Goal: Check status: Check status

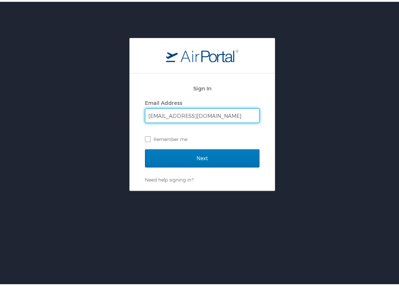
type input "apreimesberger@bpcc.edu"
click at [145, 148] on input "Next" at bounding box center [202, 157] width 114 height 18
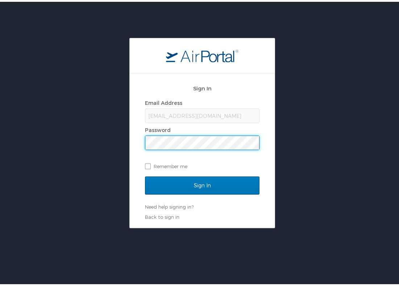
click at [145, 175] on input "Sign In" at bounding box center [202, 184] width 114 height 18
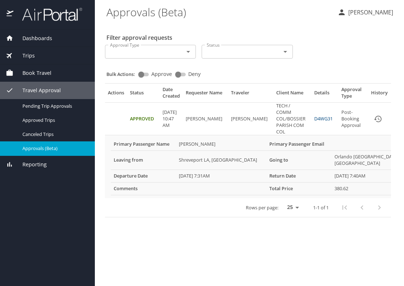
click at [321, 119] on link "D4WG31" at bounding box center [323, 118] width 18 height 7
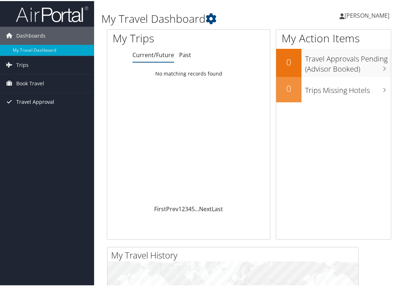
click at [29, 101] on span "Travel Approval" at bounding box center [35, 101] width 38 height 18
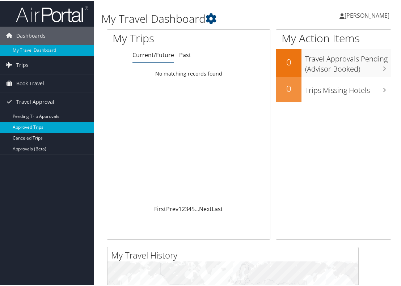
click at [29, 130] on link "Approved Trips" at bounding box center [47, 126] width 94 height 11
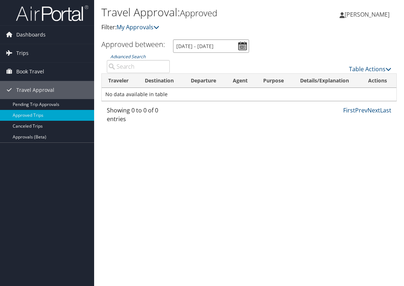
click at [240, 48] on input "8/1/2025 - 9/1/2025" at bounding box center [211, 45] width 76 height 13
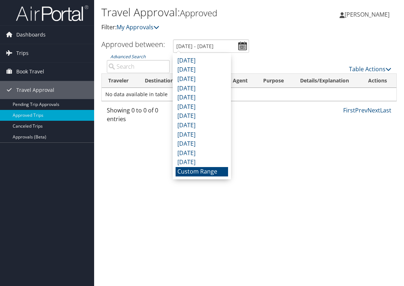
click at [192, 173] on li "Custom Range" at bounding box center [202, 171] width 52 height 9
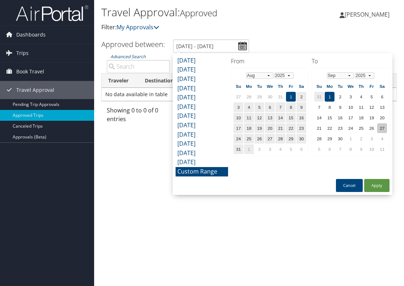
click at [382, 126] on td "27" at bounding box center [382, 128] width 10 height 10
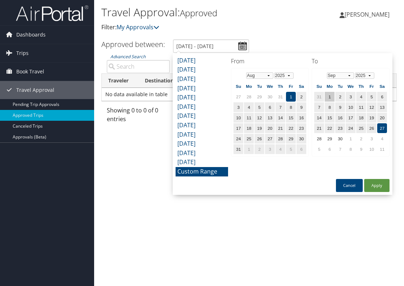
click at [325, 98] on td "1" at bounding box center [330, 97] width 10 height 10
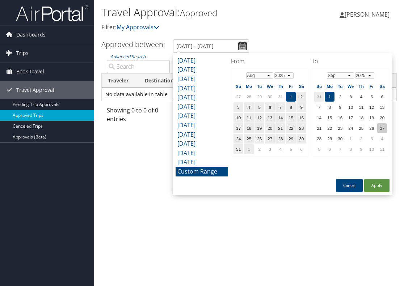
click at [382, 127] on td "27" at bounding box center [382, 128] width 10 height 10
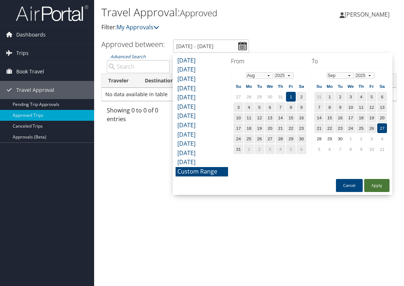
click at [382, 180] on button "Apply" at bounding box center [376, 185] width 25 height 13
type input "8/1/2025 - 9/27/2025"
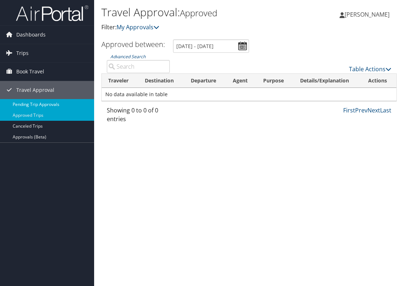
click at [35, 105] on link "Pending Trip Approvals" at bounding box center [47, 104] width 94 height 11
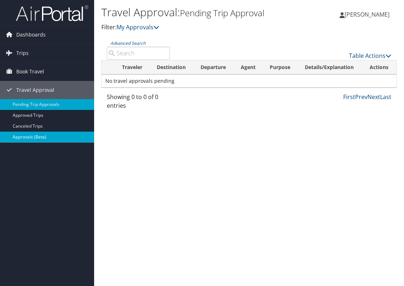
click at [25, 139] on link "Approvals (Beta)" at bounding box center [47, 137] width 94 height 11
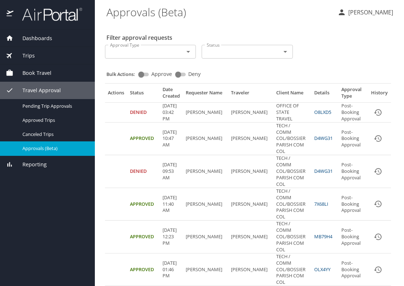
click at [321, 139] on link "D4WG31" at bounding box center [323, 138] width 18 height 7
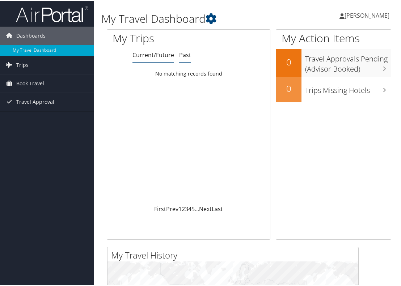
click at [189, 53] on link "Past" at bounding box center [185, 54] width 12 height 8
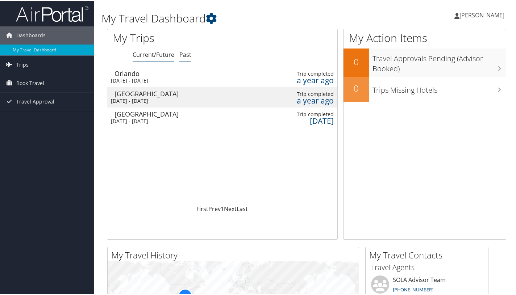
click at [161, 54] on link "Current/Future" at bounding box center [154, 54] width 42 height 8
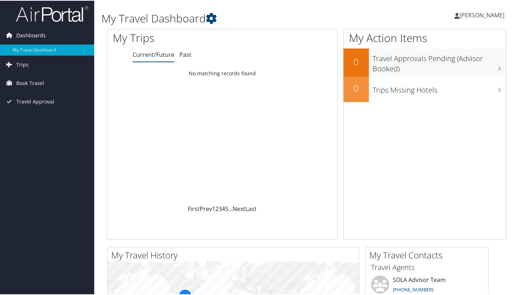
click at [41, 32] on span "Dashboards" at bounding box center [30, 35] width 29 height 18
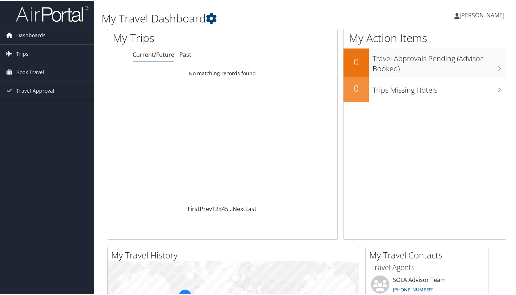
click at [41, 32] on span "Dashboards" at bounding box center [30, 35] width 29 height 18
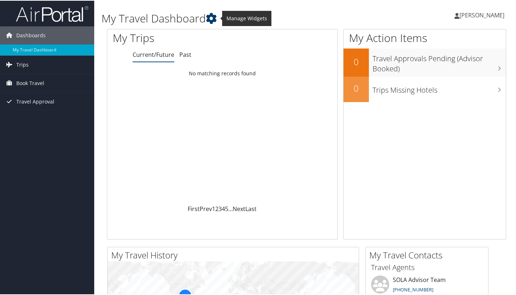
click at [210, 21] on icon at bounding box center [211, 17] width 11 height 11
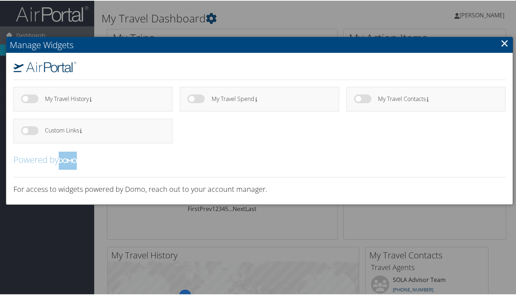
click at [32, 100] on label at bounding box center [29, 98] width 17 height 9
click at [29, 100] on input "checkbox" at bounding box center [27, 99] width 5 height 5
checkbox input "true"
click at [33, 133] on label at bounding box center [29, 130] width 17 height 9
click at [29, 133] on input "checkbox" at bounding box center [27, 131] width 5 height 5
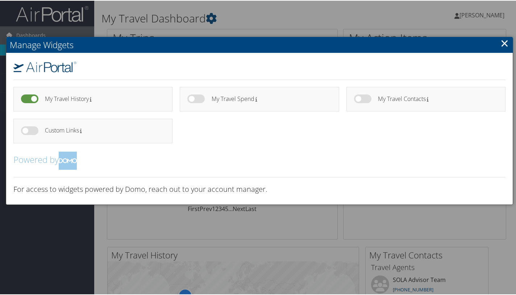
checkbox input "true"
click at [202, 97] on label at bounding box center [195, 98] width 17 height 9
click at [196, 97] on input "checkbox" at bounding box center [193, 99] width 5 height 5
checkbox input "true"
click at [362, 98] on label at bounding box center [362, 98] width 17 height 9
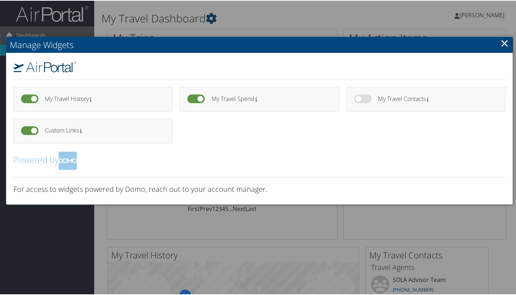
click at [362, 98] on input "checkbox" at bounding box center [359, 99] width 5 height 5
checkbox input "true"
click at [401, 45] on link "×" at bounding box center [504, 42] width 8 height 14
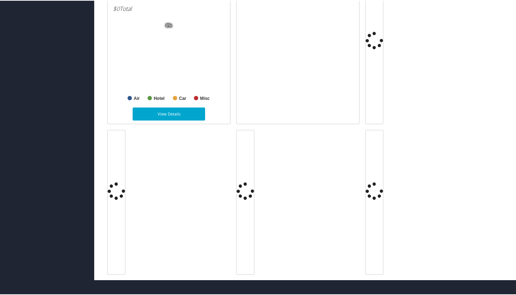
scroll to position [441, 0]
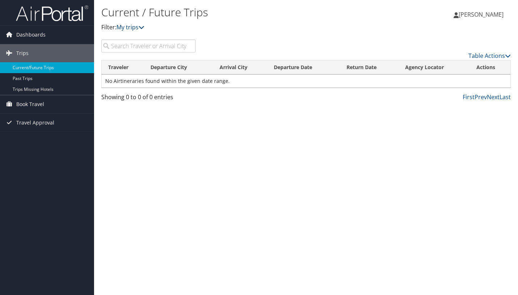
click at [137, 29] on link "My trips" at bounding box center [131, 27] width 28 height 8
click at [487, 57] on link "Table Actions" at bounding box center [490, 56] width 42 height 8
click at [21, 102] on span "Book Travel" at bounding box center [30, 104] width 28 height 18
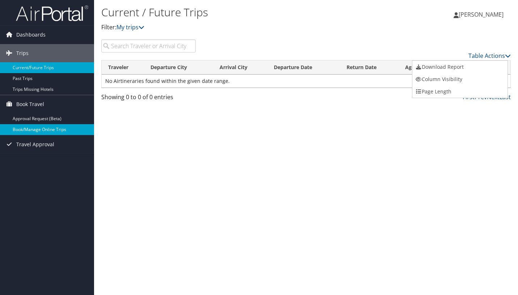
click at [28, 134] on link "Book/Manage Online Trips" at bounding box center [47, 129] width 94 height 11
click at [26, 126] on link "Book/Manage Online Trips" at bounding box center [47, 129] width 94 height 11
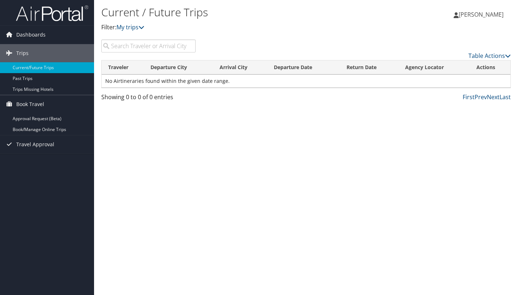
click at [467, 13] on span "[PERSON_NAME]" at bounding box center [481, 14] width 45 height 8
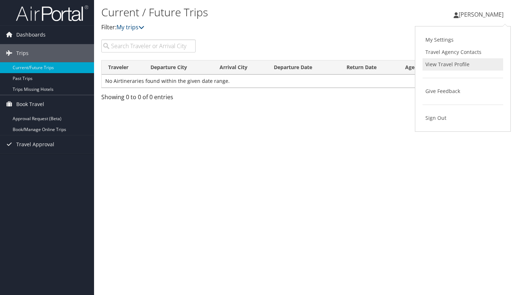
click at [440, 65] on link "View Travel Profile" at bounding box center [463, 64] width 81 height 12
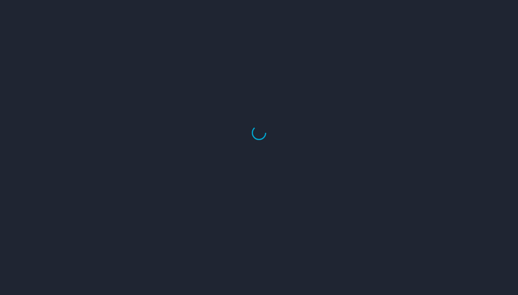
select select "US"
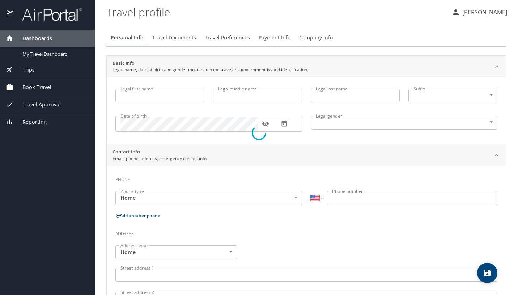
type input "[PERSON_NAME]"
type input "Marie"
type input "[PERSON_NAME]"
type input "Female"
type input "Todd"
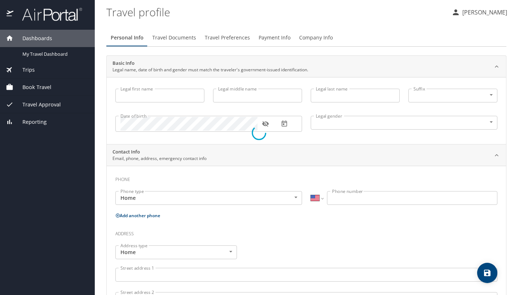
type input "[PERSON_NAME]"
select select "NL"
type input "82721302"
select select "US"
select select "NL"
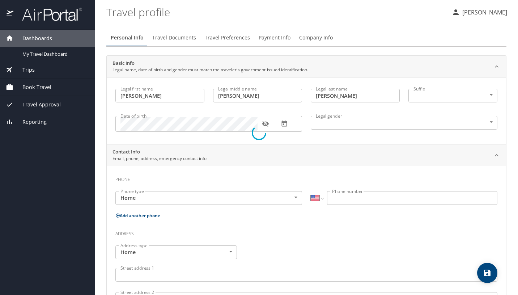
select select "NL"
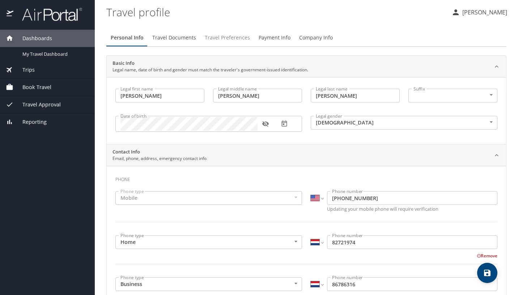
click at [227, 41] on span "Travel Preferences" at bounding box center [227, 37] width 45 height 9
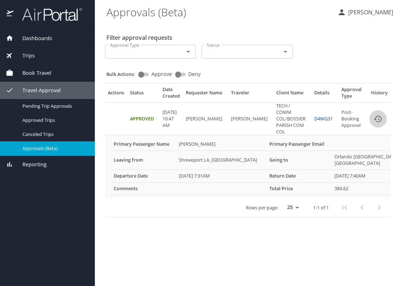
click at [382, 122] on icon "History" at bounding box center [378, 119] width 9 height 9
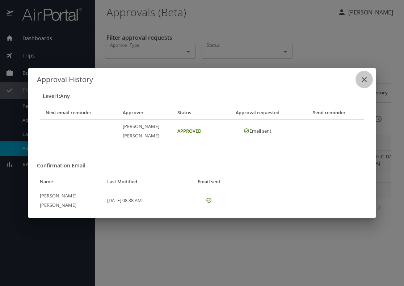
click at [367, 84] on icon "close" at bounding box center [364, 79] width 9 height 9
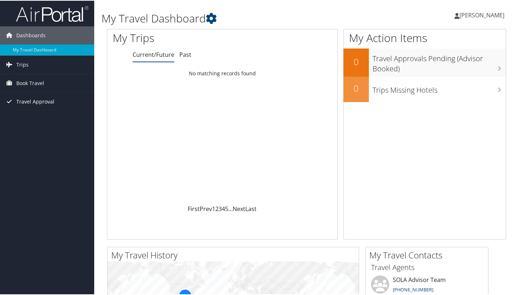
click at [27, 104] on span "Travel Approval" at bounding box center [35, 101] width 38 height 18
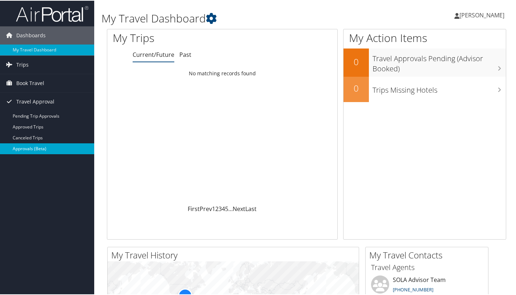
click at [32, 147] on link "Approvals (Beta)" at bounding box center [47, 148] width 94 height 11
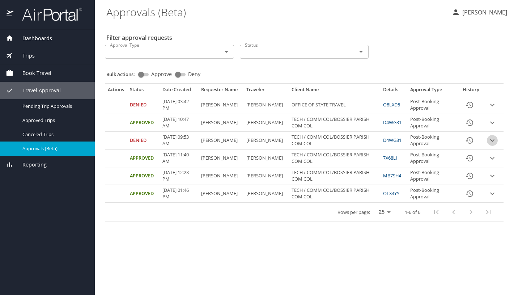
click at [494, 106] on icon "expand row" at bounding box center [493, 105] width 4 height 3
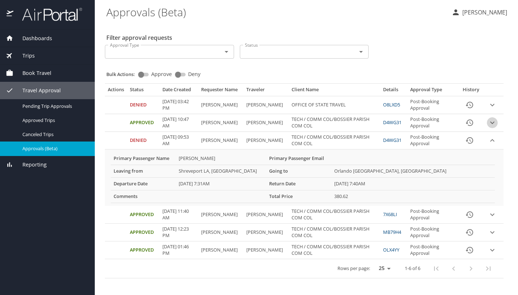
click at [493, 109] on icon "expand row" at bounding box center [492, 105] width 9 height 9
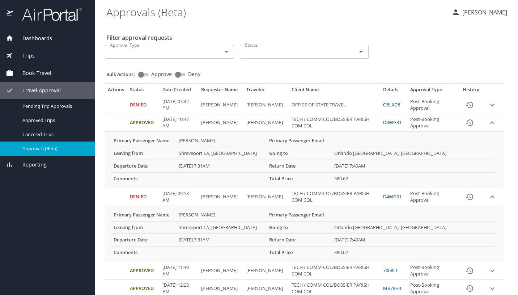
click at [266, 114] on td "Angela Marie Preimesberger" at bounding box center [266, 105] width 45 height 18
click at [347, 125] on COL "TECH / COMM COL/BOSSIER PARISH COM COL" at bounding box center [335, 123] width 92 height 18
click at [420, 114] on Approval "Post-Booking Approval" at bounding box center [433, 105] width 51 height 18
click at [144, 122] on td "Approved" at bounding box center [143, 123] width 33 height 18
click at [393, 122] on link "D4WG31" at bounding box center [392, 122] width 18 height 7
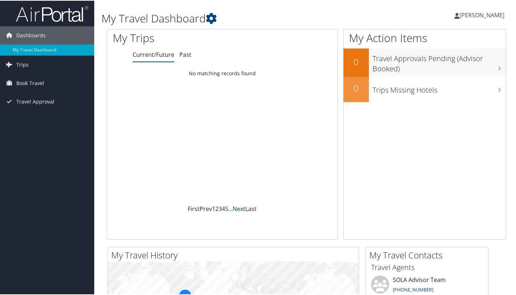
click at [235, 207] on link "Next" at bounding box center [238, 208] width 13 height 8
click at [162, 59] on li "Current/Future" at bounding box center [154, 54] width 42 height 13
click at [186, 56] on link "Past" at bounding box center [185, 54] width 12 height 8
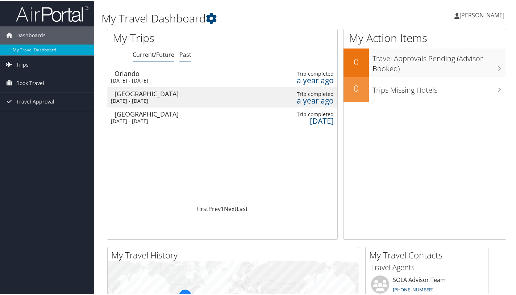
click at [147, 59] on li "Current/Future" at bounding box center [154, 54] width 42 height 13
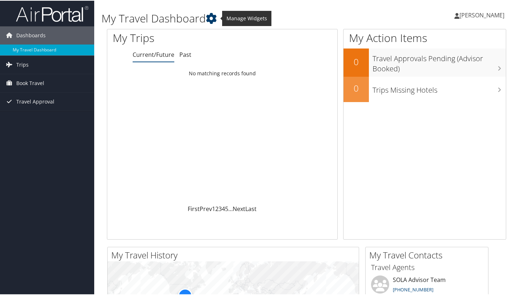
click at [211, 17] on icon at bounding box center [211, 17] width 11 height 11
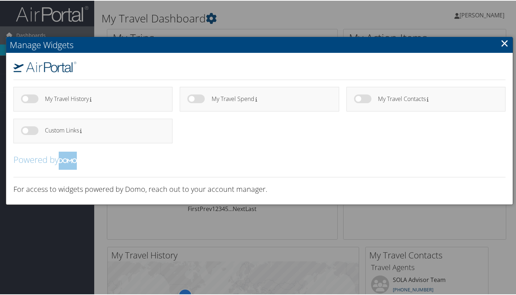
click at [505, 45] on link "×" at bounding box center [504, 42] width 8 height 14
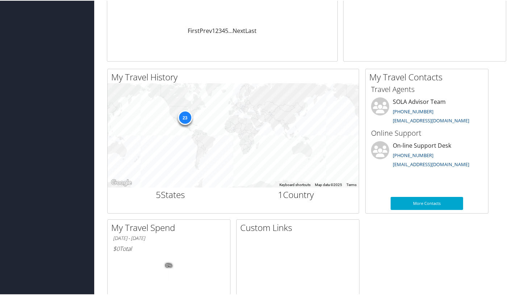
scroll to position [148, 0]
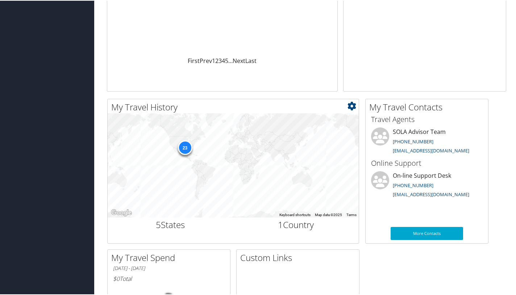
click at [187, 148] on div "23" at bounding box center [184, 147] width 14 height 14
click at [352, 110] on icon at bounding box center [351, 105] width 9 height 9
click at [326, 133] on link "Medium" at bounding box center [308, 129] width 95 height 12
click at [353, 104] on icon at bounding box center [351, 105] width 9 height 9
click at [336, 138] on link "Large" at bounding box center [308, 142] width 95 height 12
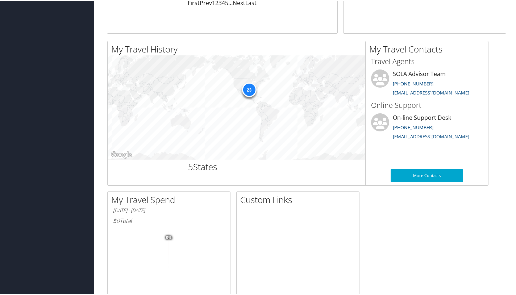
scroll to position [206, 0]
click at [251, 91] on div "23" at bounding box center [249, 89] width 14 height 14
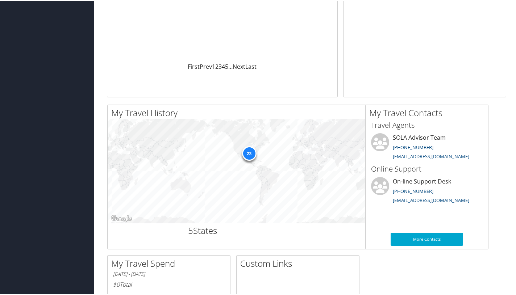
scroll to position [0, 0]
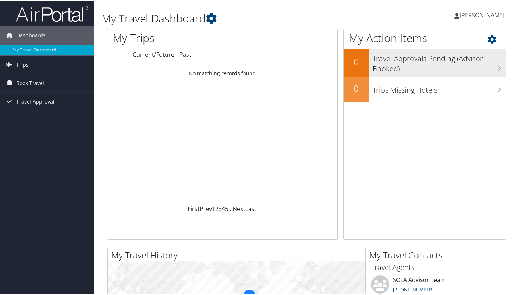
click at [426, 60] on h3 "Travel Approvals Pending (Advisor Booked)" at bounding box center [438, 61] width 133 height 24
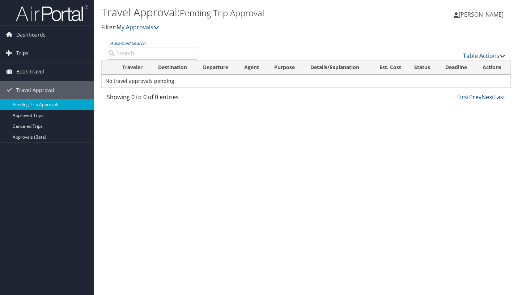
click at [150, 34] on div "Travel Approval: Pending Trip Approval Filter: My Approvals" at bounding box center [237, 22] width 273 height 36
click at [154, 26] on link "My Approvals" at bounding box center [138, 27] width 43 height 8
click at [162, 28] on p "Filter: My Approvals" at bounding box center [237, 27] width 273 height 9
click at [158, 28] on icon at bounding box center [157, 27] width 6 height 6
click at [150, 29] on link "My Approvals" at bounding box center [138, 27] width 43 height 8
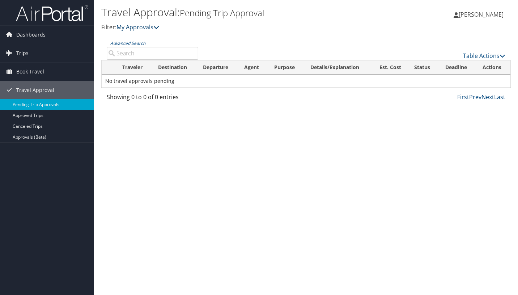
click at [119, 27] on link "My Approvals" at bounding box center [138, 27] width 43 height 8
click at [121, 32] on ul at bounding box center [166, 32] width 96 height 1
click at [30, 103] on link "Pending Trip Approvals" at bounding box center [47, 104] width 94 height 11
click at [29, 119] on link "Approved Trips" at bounding box center [47, 115] width 94 height 11
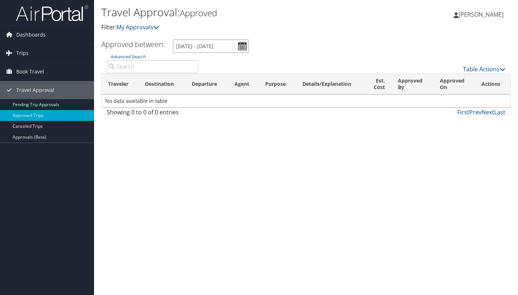
click at [211, 48] on input "[DATE] - [DATE]" at bounding box center [211, 45] width 76 height 13
click at [202, 47] on input "[DATE] - [DATE]" at bounding box center [211, 45] width 76 height 13
click at [203, 47] on input "[DATE] - [DATE]" at bounding box center [211, 45] width 76 height 13
click at [178, 47] on input "[DATE] - [DATE]" at bounding box center [211, 45] width 76 height 13
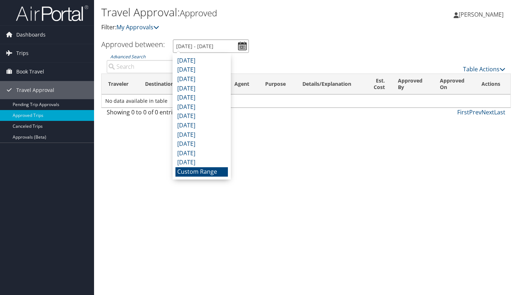
type input "9/1/2025 - 10/1/2025"
click at [267, 43] on ul "Approved between: 8/1/2025 - 9/1/2025" at bounding box center [302, 45] width 418 height 13
click at [244, 47] on input "8/1/2025 - 9/1/2025" at bounding box center [211, 45] width 76 height 13
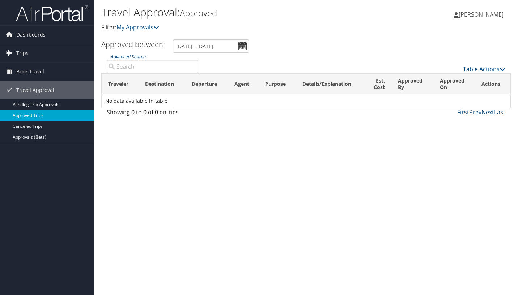
click at [285, 50] on ul "Approved between: 8/1/2025 - 9/1/2025" at bounding box center [302, 45] width 418 height 13
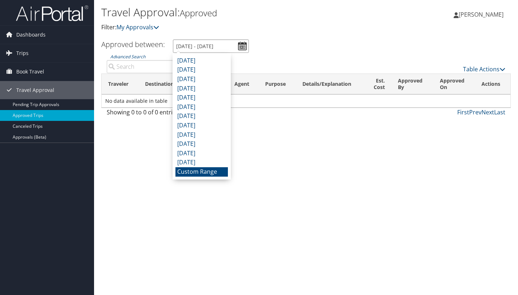
click at [228, 45] on input "8/1/2025 - 9/1/2025" at bounding box center [211, 45] width 76 height 13
drag, startPoint x: 247, startPoint y: 162, endPoint x: 244, endPoint y: 155, distance: 7.6
click at [247, 162] on div "Travel Approval: Approved Filter: My Approvals Angela Preimesberger Angela Prei…" at bounding box center [306, 147] width 424 height 295
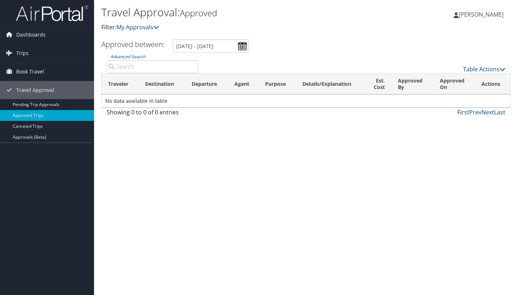
click at [145, 43] on h3 "Approved between:" at bounding box center [133, 44] width 64 height 10
click at [129, 58] on link "Advanced Search" at bounding box center [127, 57] width 35 height 6
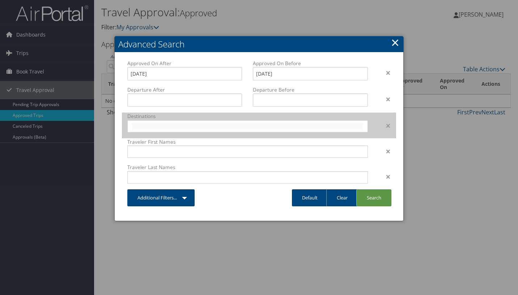
click at [143, 123] on input "text" at bounding box center [247, 126] width 231 height 7
type input "orlando"
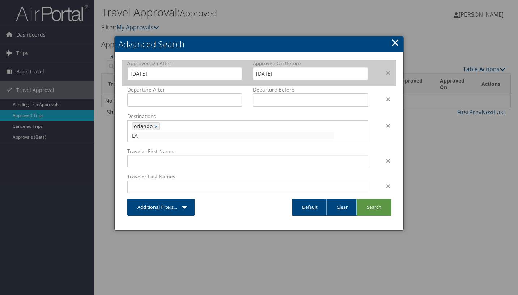
type input "LA"
type input "orlando, LA"
click at [259, 75] on input "9/1/2025" at bounding box center [310, 73] width 115 height 13
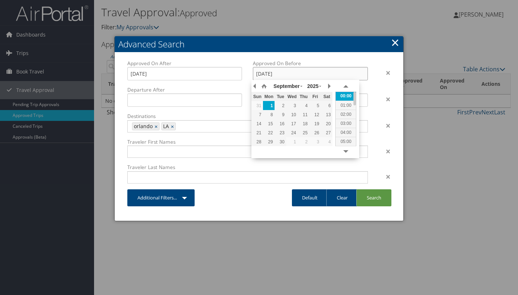
click at [266, 105] on div "1" at bounding box center [269, 105] width 12 height 7
type input "09/01/2025"
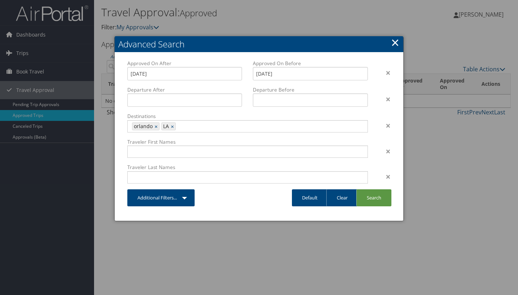
click at [239, 206] on div "Additional Filters... Available Filters... Approved On Departure Destination Tr…" at bounding box center [190, 201] width 137 height 24
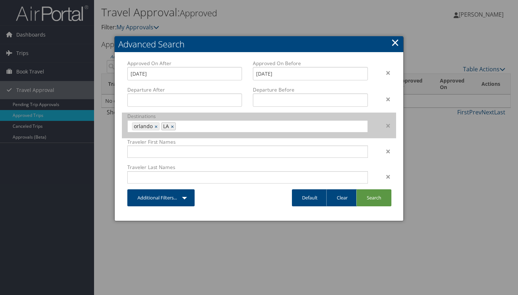
click at [172, 127] on link "×" at bounding box center [173, 126] width 5 height 7
type input "orlando"
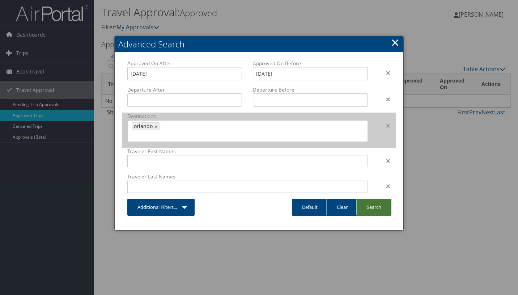
click at [367, 201] on link "Search" at bounding box center [374, 207] width 35 height 17
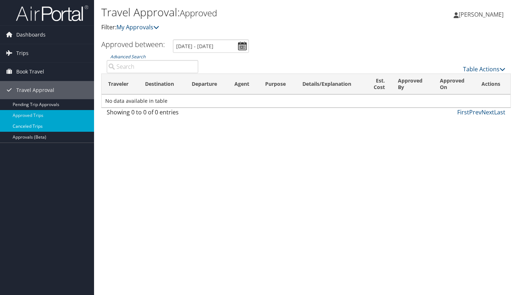
click at [40, 126] on link "Canceled Trips" at bounding box center [47, 126] width 94 height 11
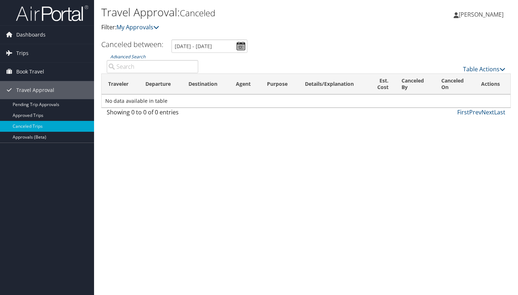
click at [30, 136] on link "Approvals (Beta)" at bounding box center [47, 137] width 94 height 11
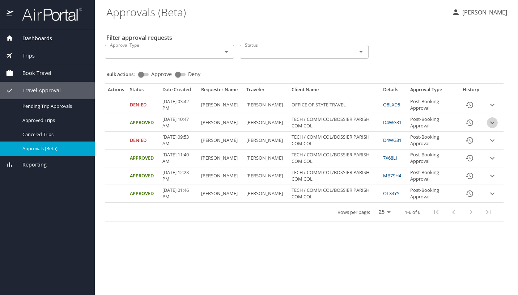
click at [495, 109] on icon "expand row" at bounding box center [492, 105] width 9 height 9
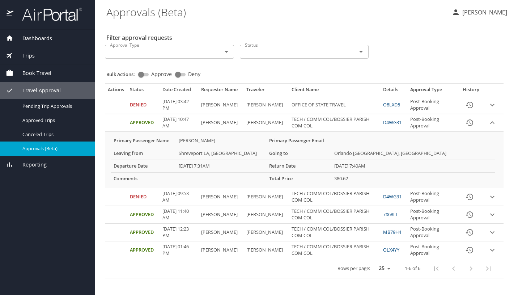
click at [45, 40] on span "Dashboards" at bounding box center [32, 38] width 39 height 8
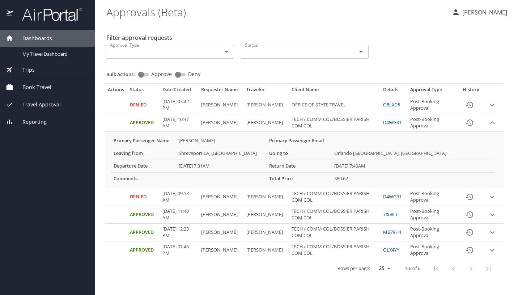
click at [25, 75] on div "Trips" at bounding box center [47, 69] width 95 height 17
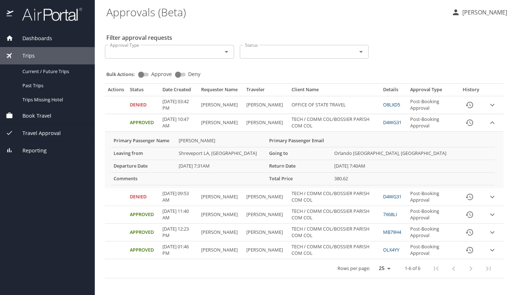
click at [11, 13] on img at bounding box center [11, 14] width 8 height 14
click at [48, 13] on img at bounding box center [48, 14] width 68 height 14
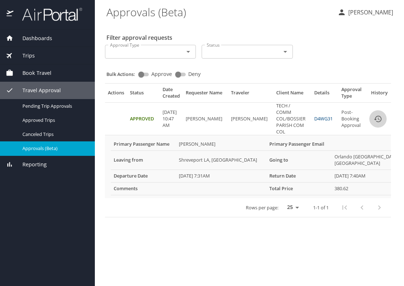
click at [381, 118] on icon "History" at bounding box center [378, 119] width 9 height 9
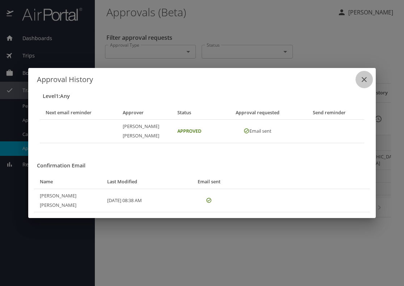
click at [366, 84] on icon "close" at bounding box center [364, 79] width 9 height 9
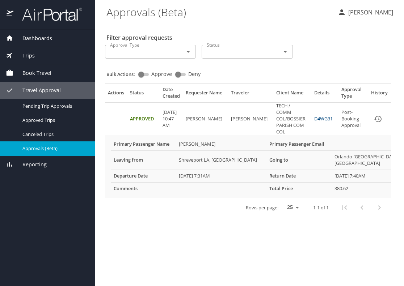
click at [324, 118] on link "D4WG31" at bounding box center [323, 118] width 18 height 7
